Goal: Task Accomplishment & Management: Use online tool/utility

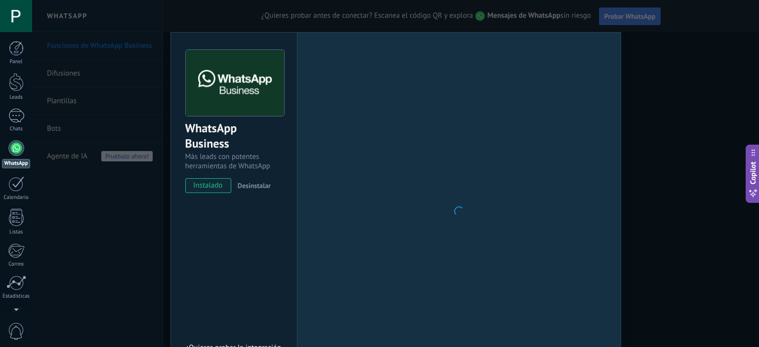
click at [14, 149] on div at bounding box center [16, 148] width 16 height 16
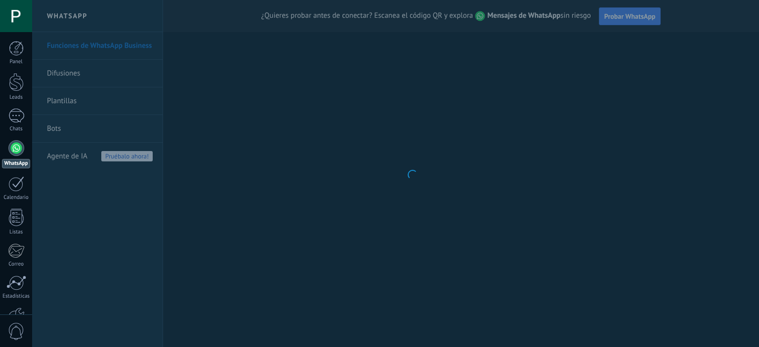
click at [18, 150] on div at bounding box center [16, 148] width 16 height 16
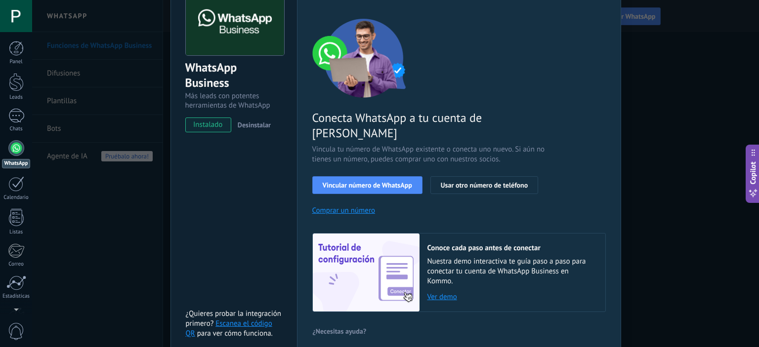
scroll to position [60, 0]
click at [371, 182] on span "Vincular número de WhatsApp" at bounding box center [366, 185] width 89 height 7
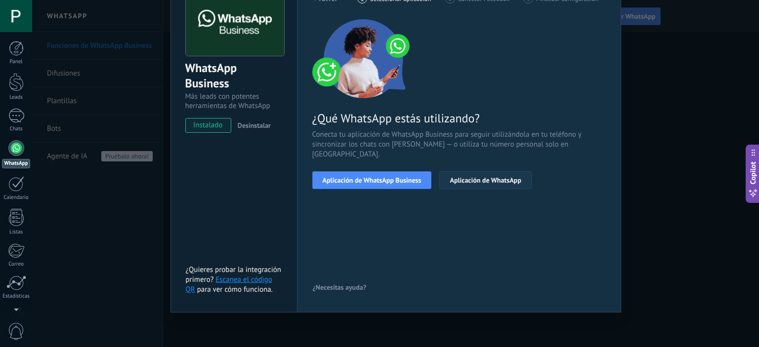
click at [468, 176] on button "Aplicación de WhatsApp" at bounding box center [485, 180] width 92 height 18
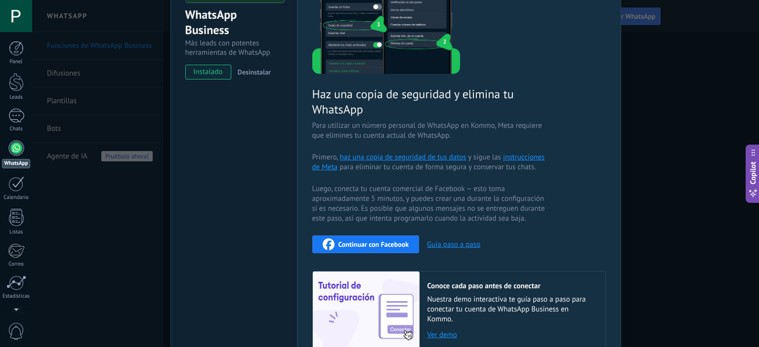
scroll to position [197, 0]
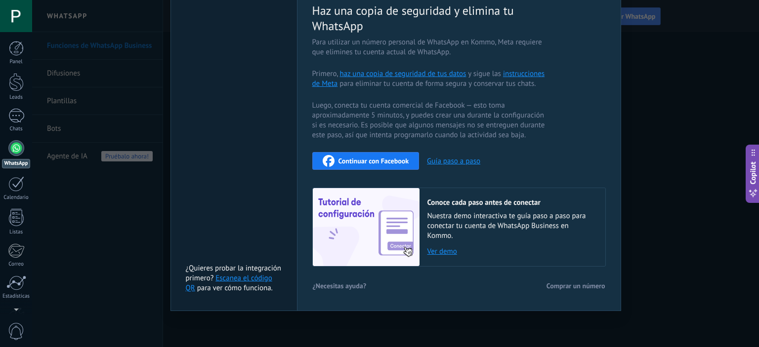
click at [256, 280] on link "Escanea el código QR" at bounding box center [229, 283] width 86 height 19
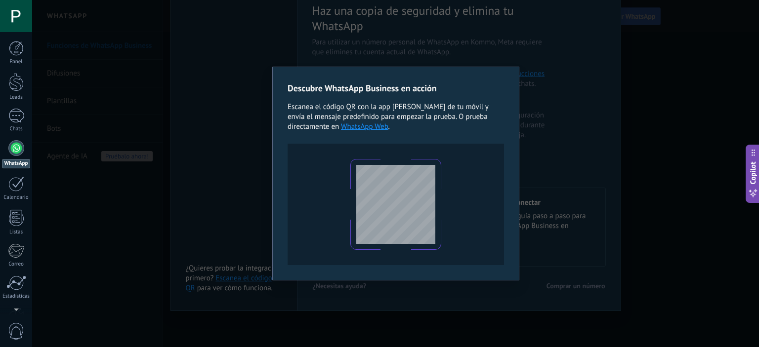
click at [272, 140] on div "Descubre WhatsApp Business en acción Escanea el código QR con la app [PERSON_NA…" at bounding box center [395, 174] width 247 height 214
click at [515, 33] on div "Descubre WhatsApp Business en acción Escanea el código QR con la app [PERSON_NA…" at bounding box center [395, 173] width 726 height 347
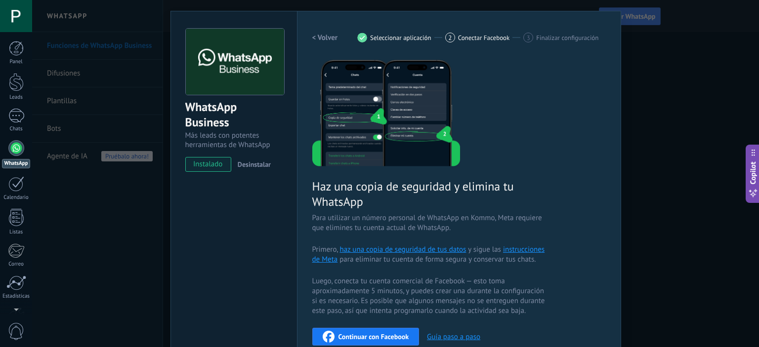
scroll to position [21, 0]
click at [205, 106] on div "WhatsApp Business" at bounding box center [233, 115] width 97 height 32
click at [374, 41] on div "1 Seleccionar aplicación" at bounding box center [401, 38] width 88 height 10
click at [365, 39] on div "1" at bounding box center [362, 38] width 10 height 10
click at [325, 39] on h2 "< Volver" at bounding box center [325, 37] width 26 height 9
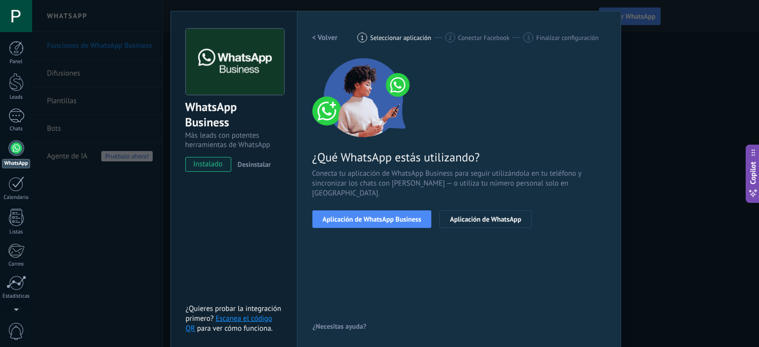
click at [325, 39] on h2 "< Volver" at bounding box center [325, 37] width 26 height 9
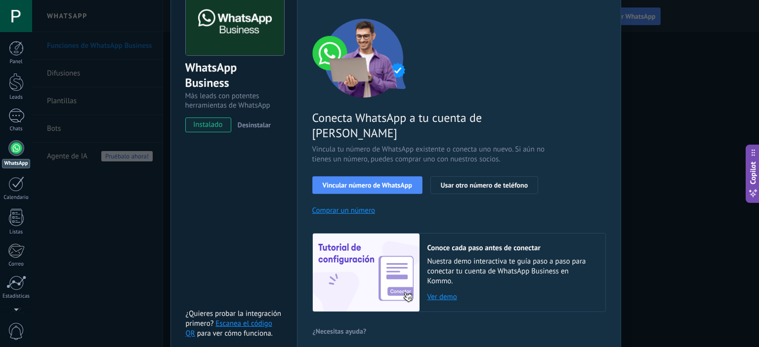
scroll to position [0, 0]
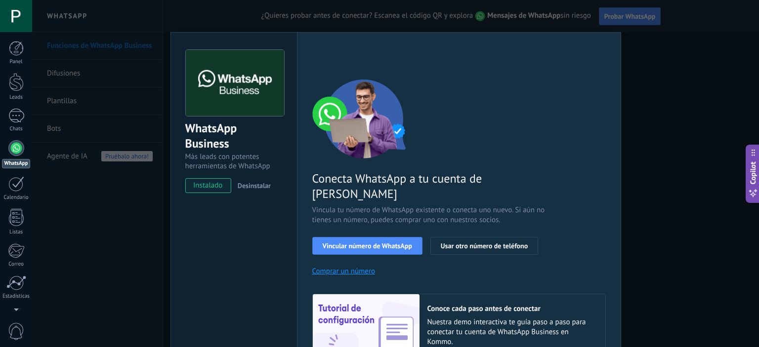
click at [213, 186] on span "instalado" at bounding box center [208, 185] width 45 height 15
click at [219, 90] on img at bounding box center [235, 83] width 98 height 67
click at [710, 88] on div "WhatsApp Business Más leads con potentes herramientas de WhatsApp instalado Des…" at bounding box center [395, 173] width 726 height 347
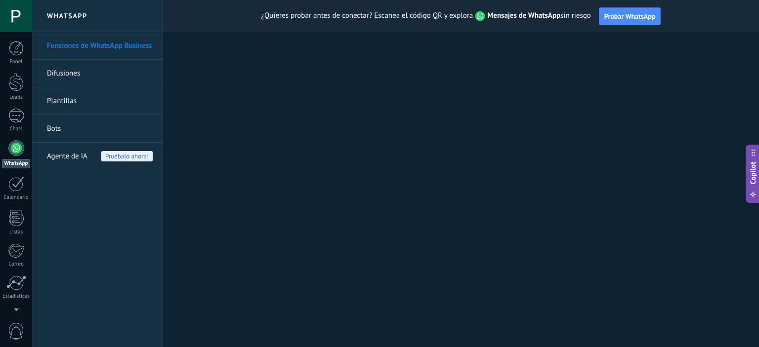
click at [14, 148] on div at bounding box center [16, 148] width 16 height 16
click at [83, 20] on h2 "WhatsApp" at bounding box center [97, 16] width 106 height 32
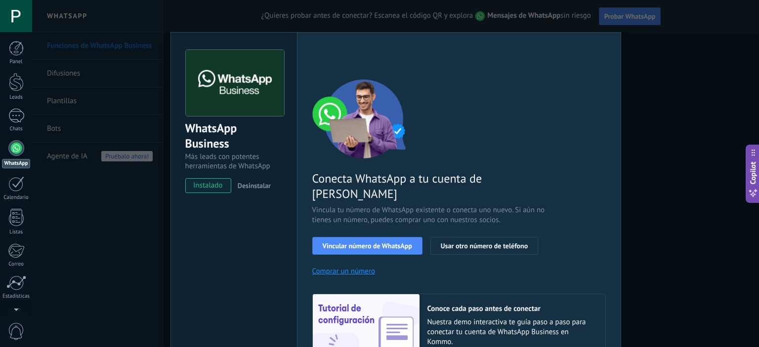
click at [254, 183] on span "Desinstalar" at bounding box center [254, 185] width 33 height 9
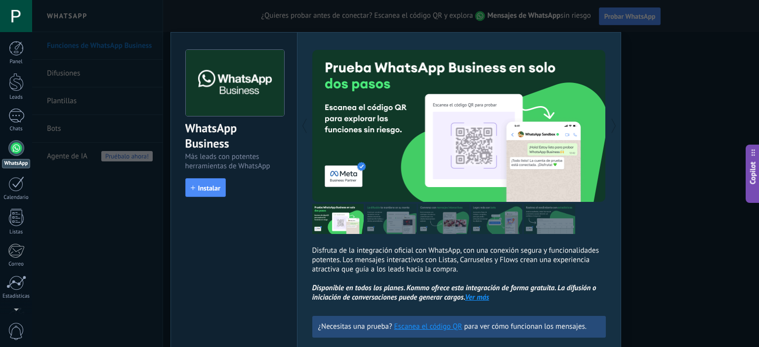
click at [756, 175] on span "Copilot" at bounding box center [753, 172] width 10 height 23
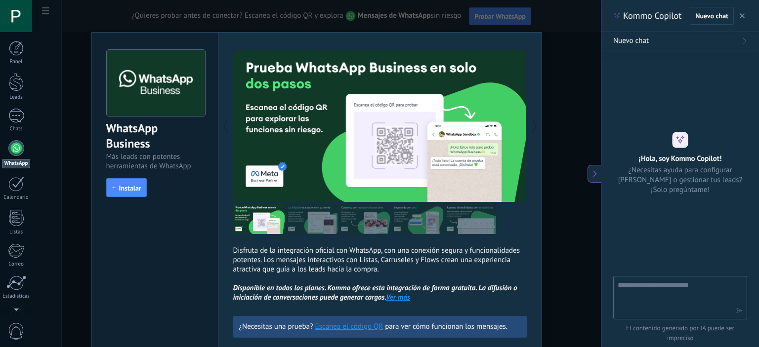
click at [742, 13] on icon "button" at bounding box center [741, 15] width 5 height 5
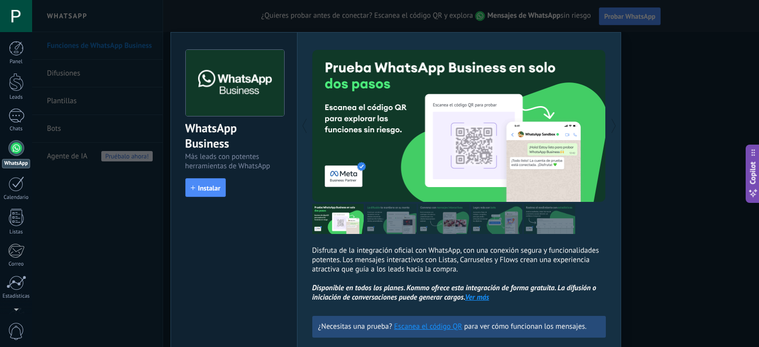
click at [150, 83] on div "WhatsApp Business Más leads con potentes herramientas de WhatsApp install Insta…" at bounding box center [395, 173] width 726 height 347
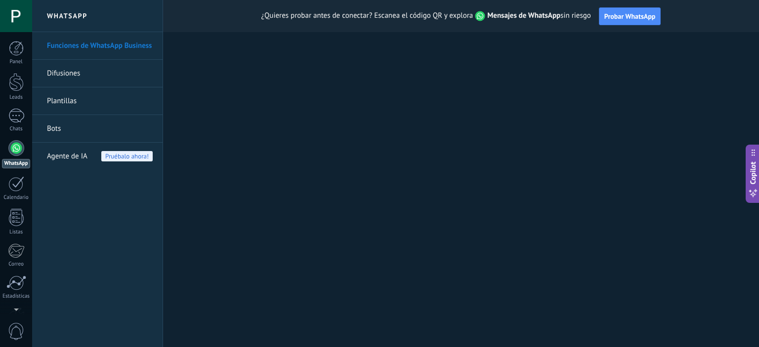
click at [126, 75] on link "Difusiones" at bounding box center [100, 74] width 106 height 28
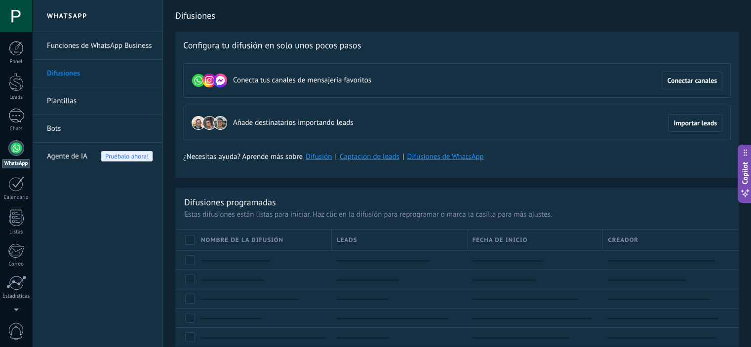
click at [77, 102] on link "Plantillas" at bounding box center [100, 101] width 106 height 28
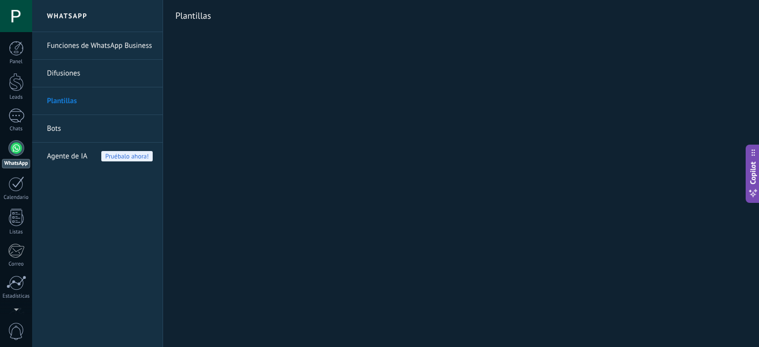
click at [14, 147] on div at bounding box center [16, 148] width 16 height 16
click at [72, 19] on h2 "WhatsApp" at bounding box center [97, 16] width 106 height 32
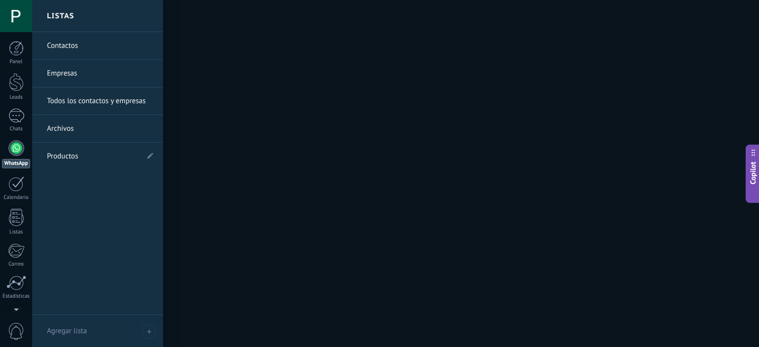
click at [66, 156] on link "Productos" at bounding box center [92, 157] width 91 height 28
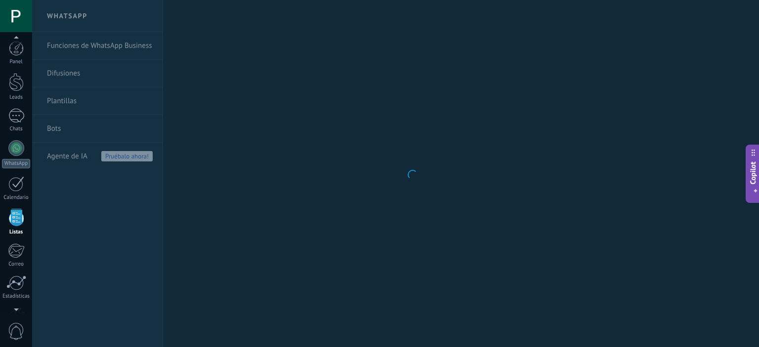
scroll to position [61, 0]
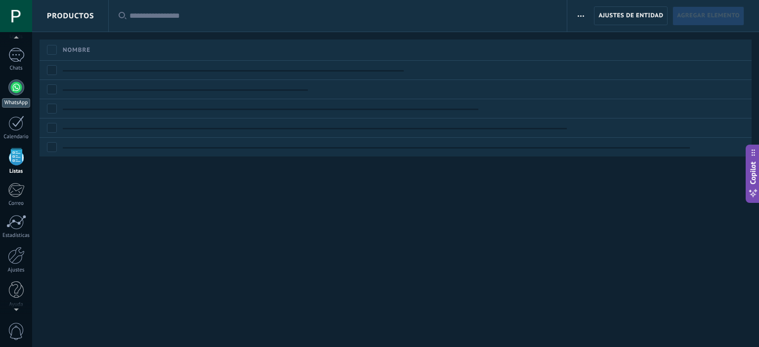
click at [16, 80] on div at bounding box center [16, 88] width 16 height 16
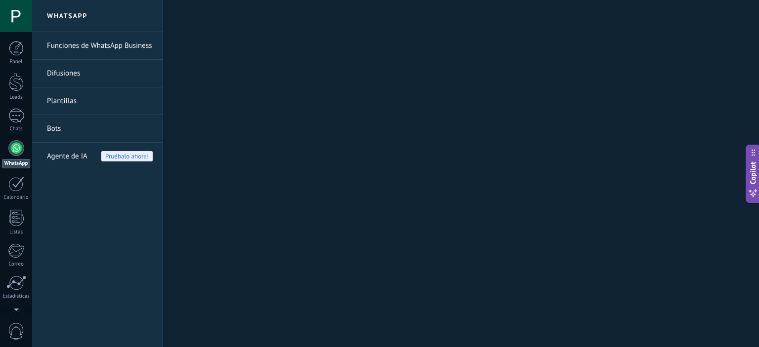
click at [89, 107] on link "Plantillas" at bounding box center [100, 101] width 106 height 28
click at [84, 75] on link "Difusiones" at bounding box center [100, 74] width 106 height 28
click at [65, 49] on link "Funciones de WhatsApp Business" at bounding box center [100, 46] width 106 height 28
click at [93, 45] on link "Funciones de WhatsApp Business" at bounding box center [100, 46] width 106 height 28
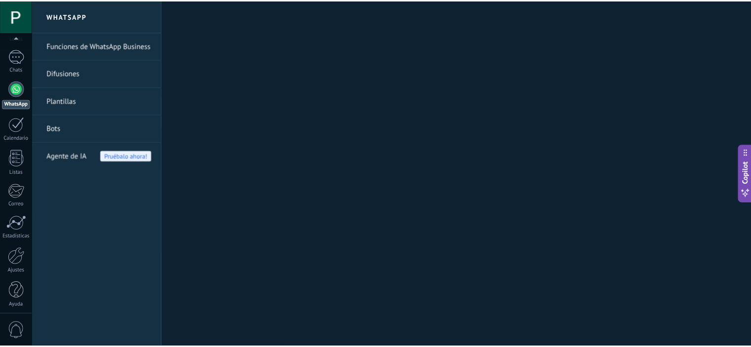
scroll to position [63, 0]
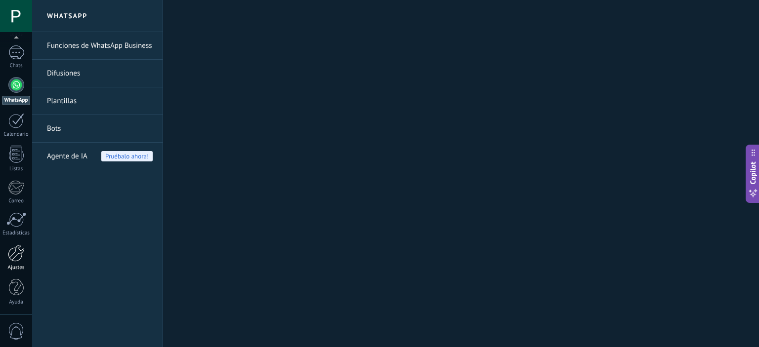
click at [14, 253] on div at bounding box center [16, 252] width 17 height 17
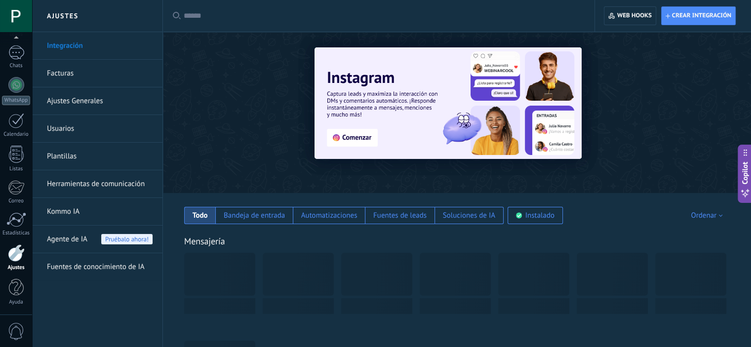
click at [83, 100] on link "Ajustes Generales" at bounding box center [100, 101] width 106 height 28
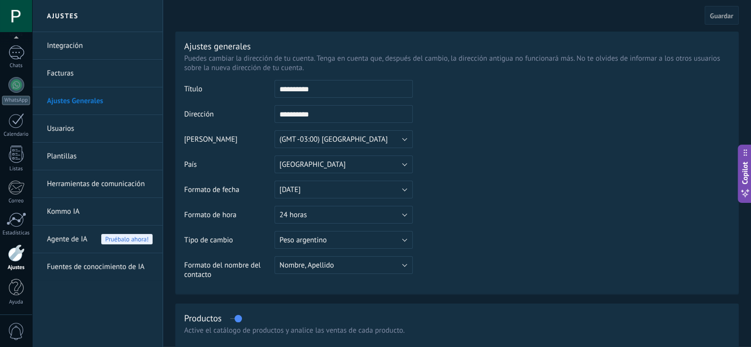
click at [58, 44] on link "Integración" at bounding box center [100, 46] width 106 height 28
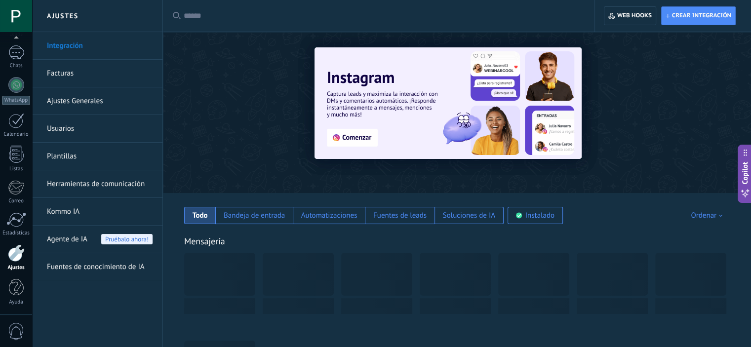
click at [253, 197] on div "Todo Bandeja de entrada Automatizaciones [PERSON_NAME] de leads Soluciones de I…" at bounding box center [457, 208] width 568 height 31
click at [249, 217] on div "Bandeja de entrada" at bounding box center [254, 215] width 61 height 9
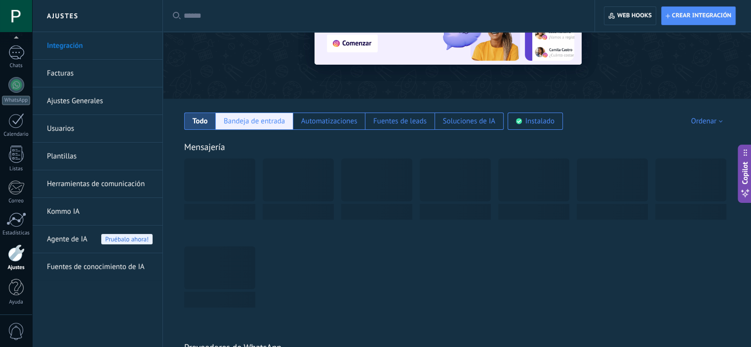
click at [270, 120] on div "Bandeja de entrada" at bounding box center [254, 121] width 61 height 9
click at [233, 122] on div "Bandeja de entrada" at bounding box center [254, 121] width 61 height 9
click at [326, 124] on div "Automatizaciones" at bounding box center [329, 121] width 56 height 9
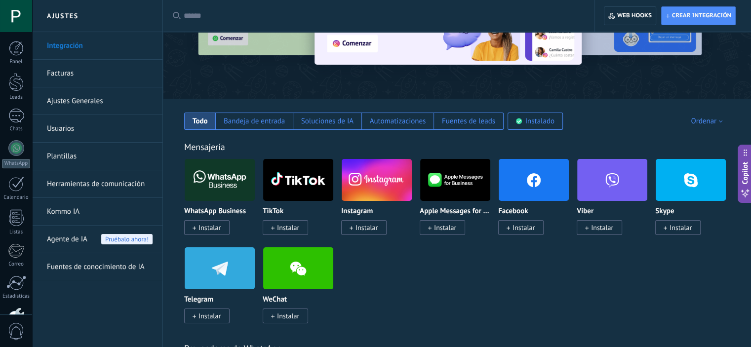
drag, startPoint x: 203, startPoint y: 195, endPoint x: 206, endPoint y: 180, distance: 15.0
click at [206, 180] on img at bounding box center [220, 180] width 70 height 48
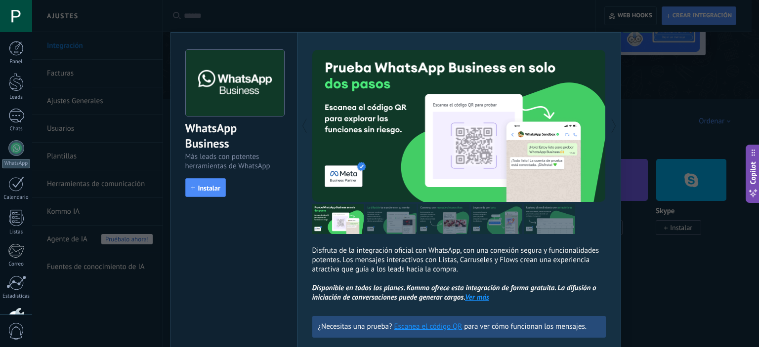
scroll to position [56, 0]
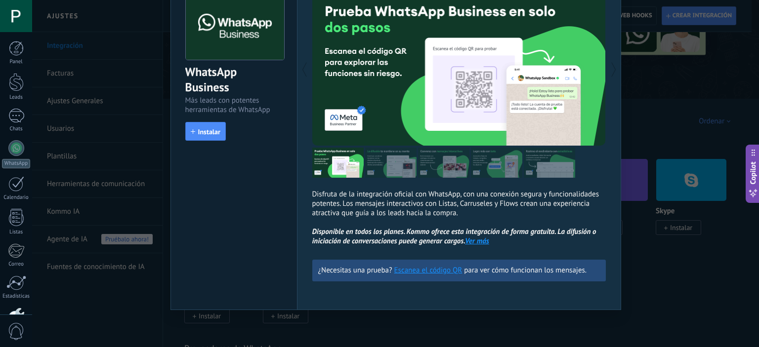
click at [646, 116] on div "WhatsApp Business Más leads con potentes herramientas de WhatsApp install Insta…" at bounding box center [395, 173] width 726 height 347
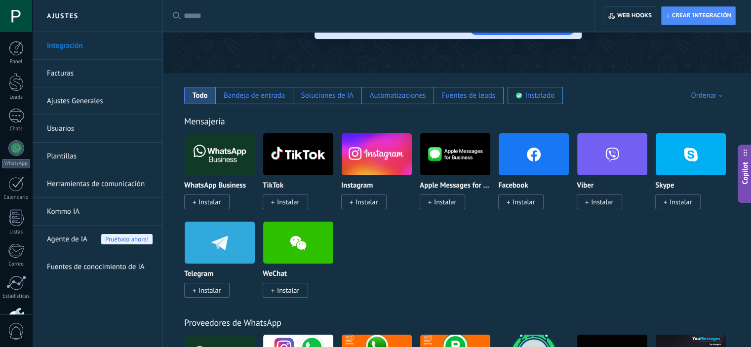
scroll to position [119, 0]
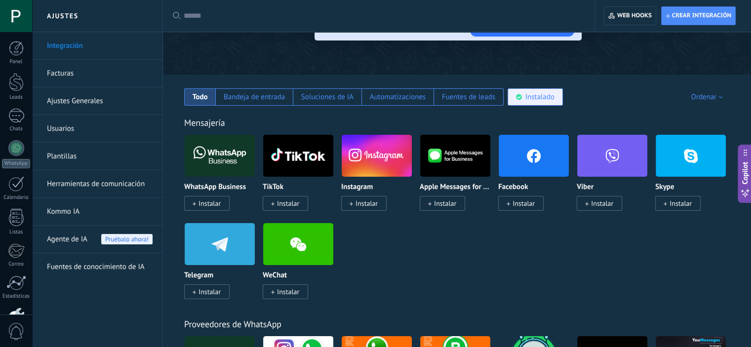
click at [536, 103] on div "Instalado" at bounding box center [535, 96] width 55 height 17
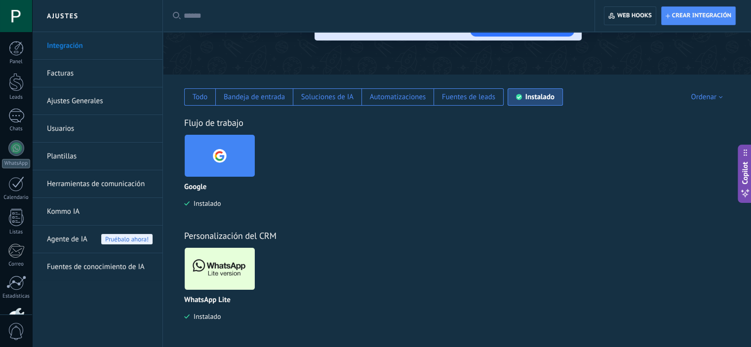
scroll to position [120, 0]
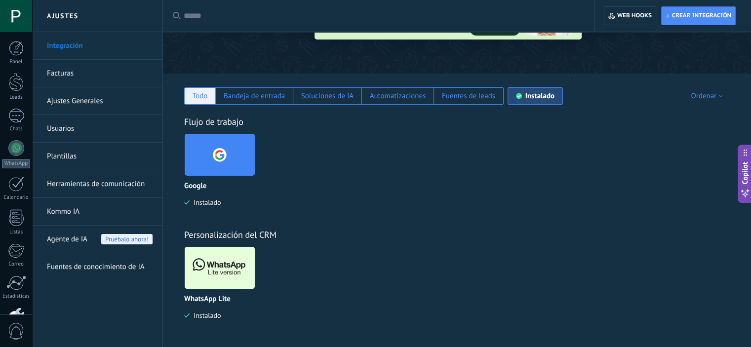
click at [188, 93] on div "Todo" at bounding box center [199, 95] width 31 height 17
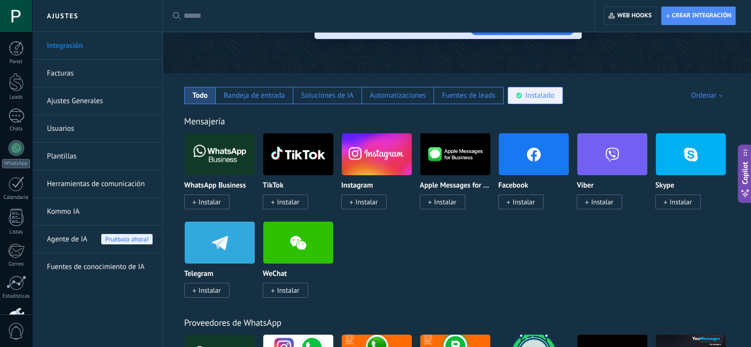
click at [535, 92] on div "Instalado" at bounding box center [539, 95] width 29 height 9
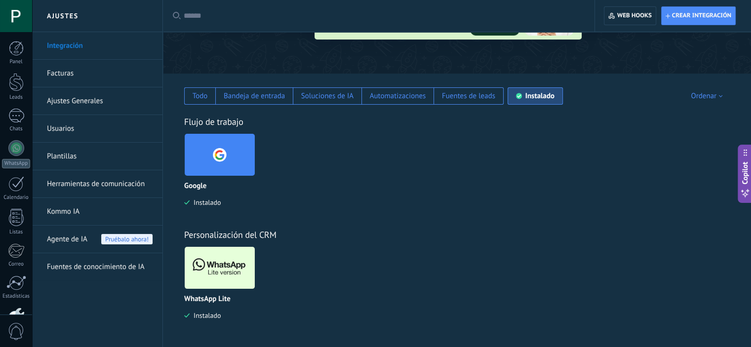
click at [227, 275] on img at bounding box center [220, 268] width 70 height 48
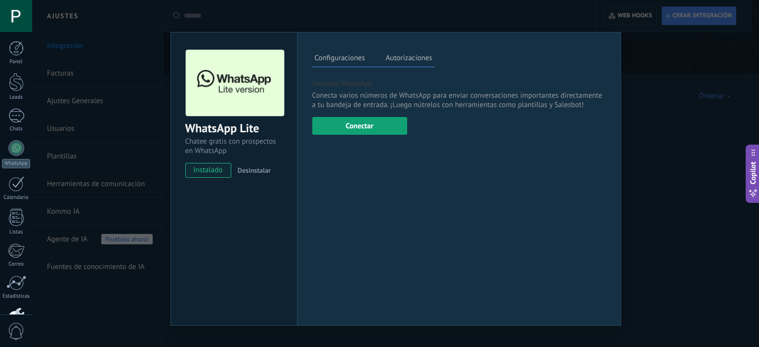
click at [348, 130] on button "Conectar" at bounding box center [359, 126] width 95 height 18
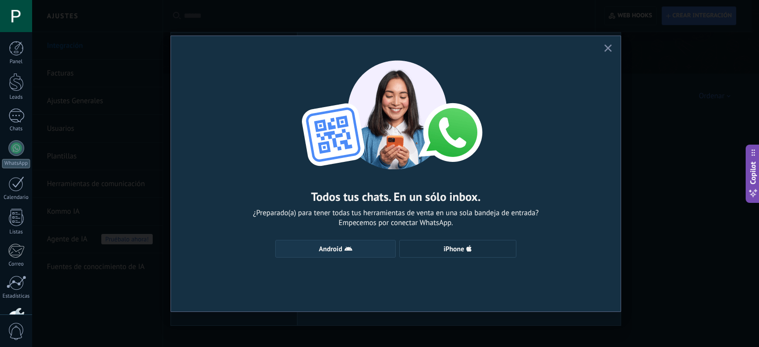
click at [359, 248] on span "Android" at bounding box center [336, 249] width 110 height 8
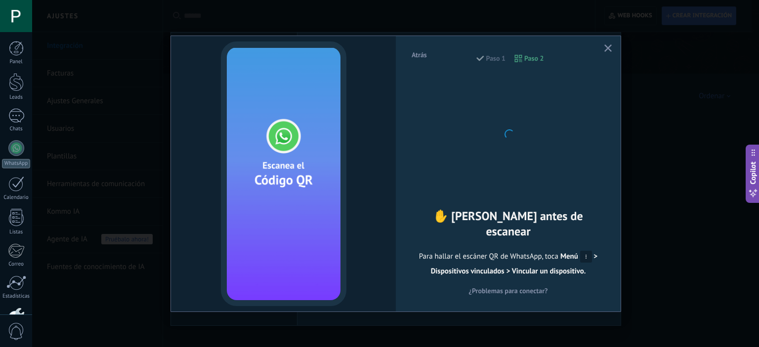
click at [422, 53] on span "Atrás" at bounding box center [418, 54] width 15 height 7
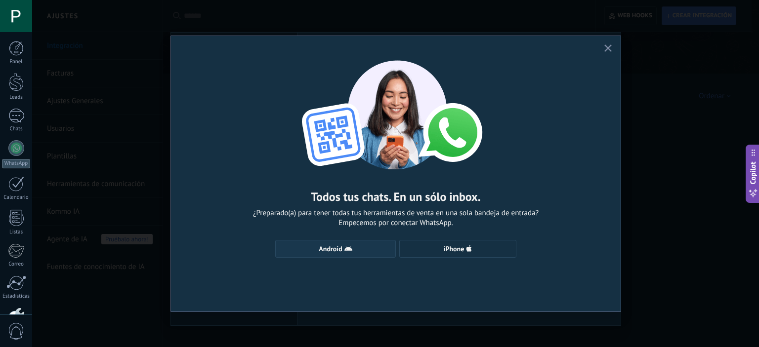
click at [360, 252] on span "Android" at bounding box center [336, 249] width 110 height 8
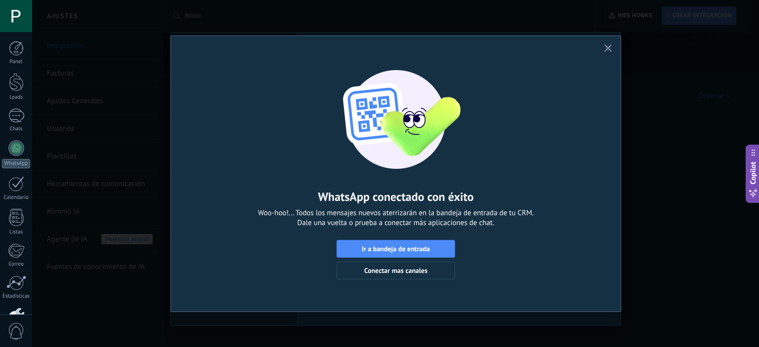
click at [605, 47] on icon "button" at bounding box center [607, 47] width 7 height 7
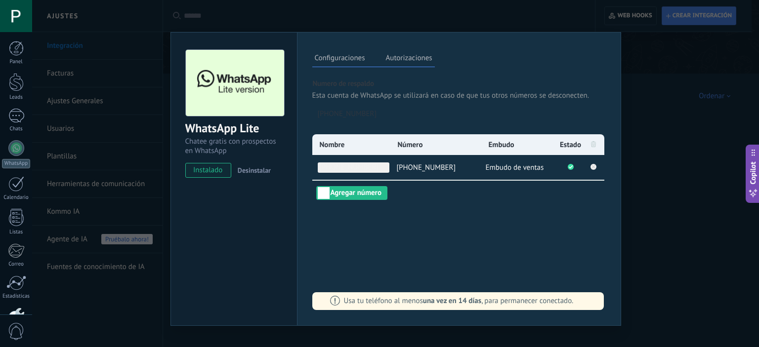
click at [367, 166] on span "+54 9 221 221-3723" at bounding box center [354, 167] width 72 height 10
drag, startPoint x: 383, startPoint y: 166, endPoint x: 292, endPoint y: 171, distance: 91.0
click at [292, 171] on div "WhatsApp Lite Chatee gratis con prospectos en WhatsApp instalado Desinstalar Co…" at bounding box center [395, 179] width 450 height 294
click at [378, 167] on span "+54 9 221 221-3723" at bounding box center [354, 167] width 72 height 10
drag, startPoint x: 382, startPoint y: 168, endPoint x: 304, endPoint y: 161, distance: 78.4
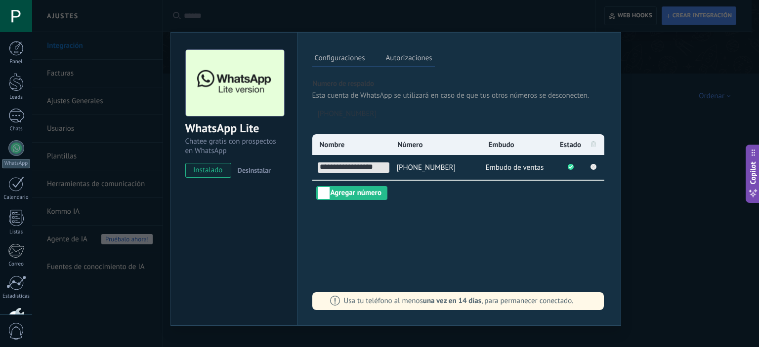
click at [304, 161] on div "**********" at bounding box center [459, 179] width 324 height 294
click at [345, 163] on span "+54 9 221 221-3723" at bounding box center [354, 167] width 72 height 10
type input "*"
type input "**********"
click at [460, 202] on div "**********" at bounding box center [459, 179] width 324 height 294
